Goal: Transaction & Acquisition: Purchase product/service

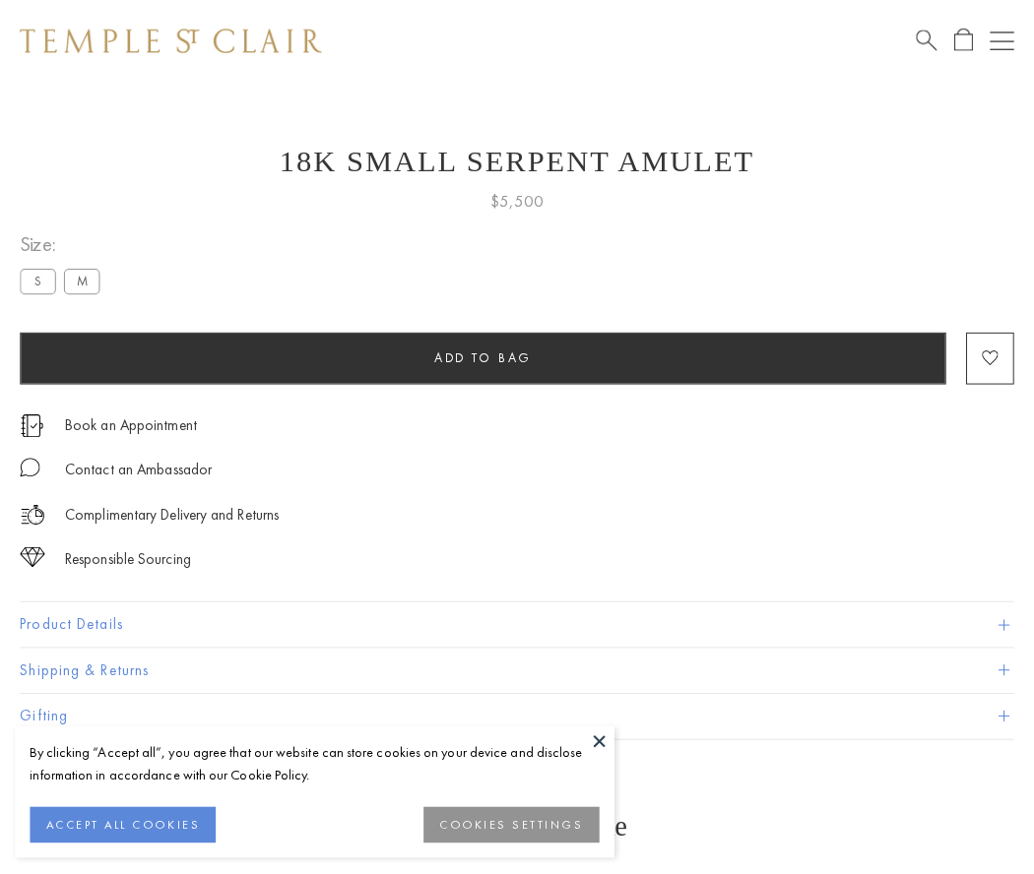
scroll to position [79, 0]
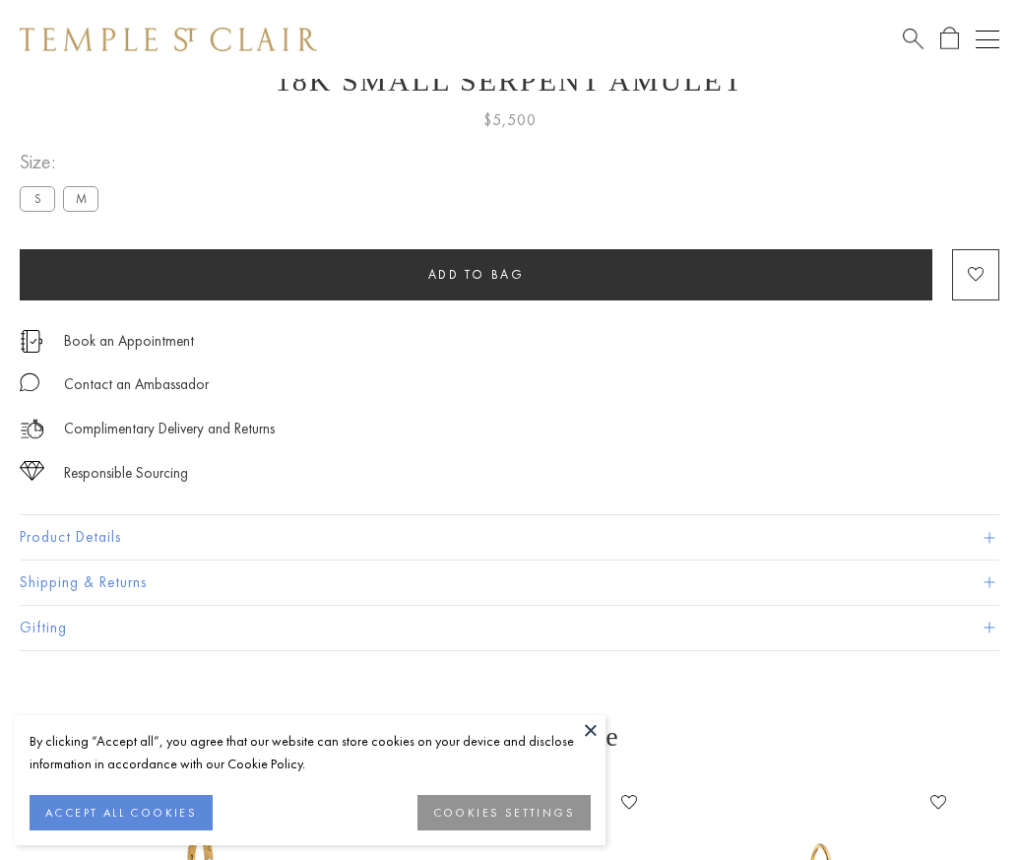
click at [476, 274] on span "Add to bag" at bounding box center [476, 274] width 97 height 17
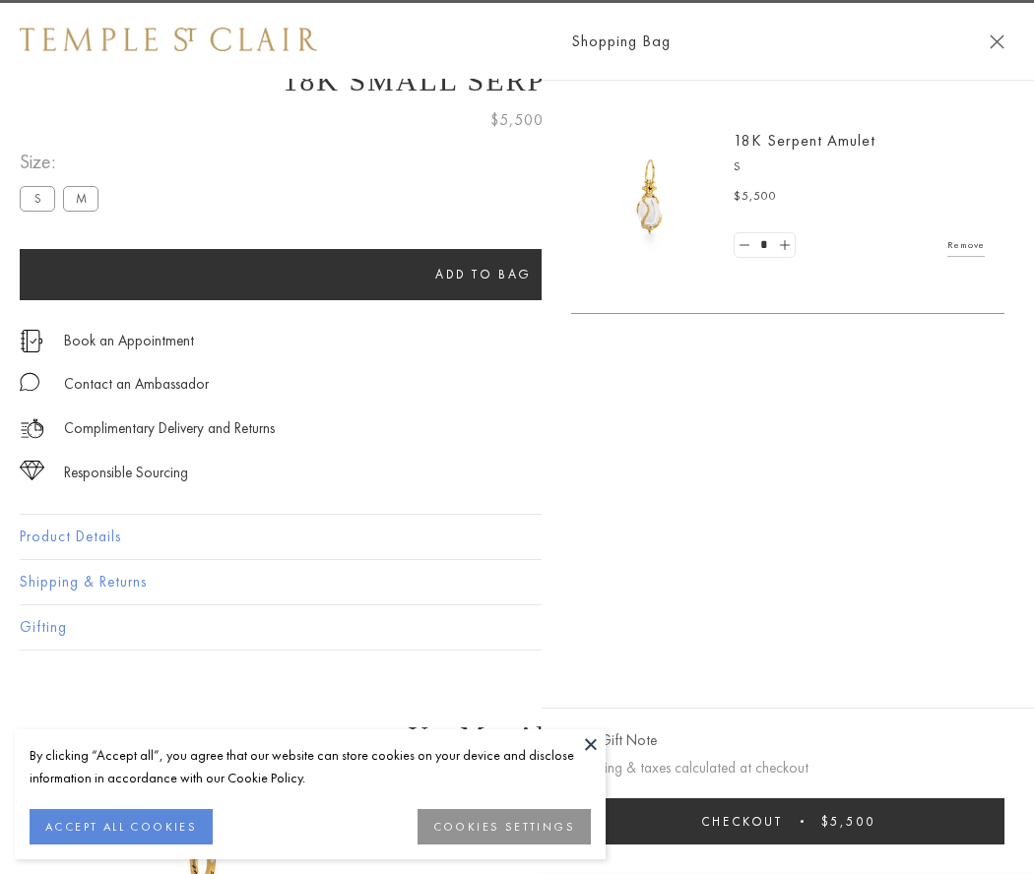
click at [789, 821] on button "Checkout $5,500" at bounding box center [787, 822] width 433 height 46
